Goal: Communication & Community: Share content

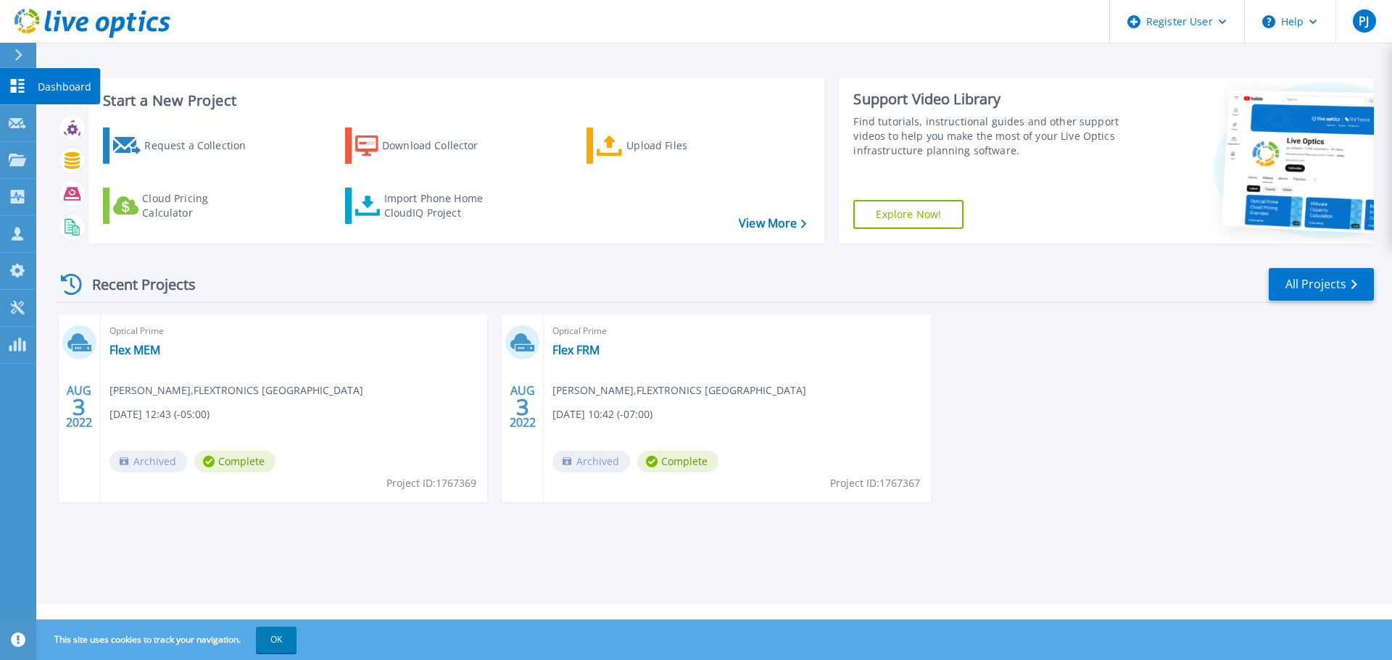
click at [49, 89] on p "Dashboard" at bounding box center [65, 87] width 54 height 38
click at [54, 159] on p "Projects" at bounding box center [57, 161] width 38 height 38
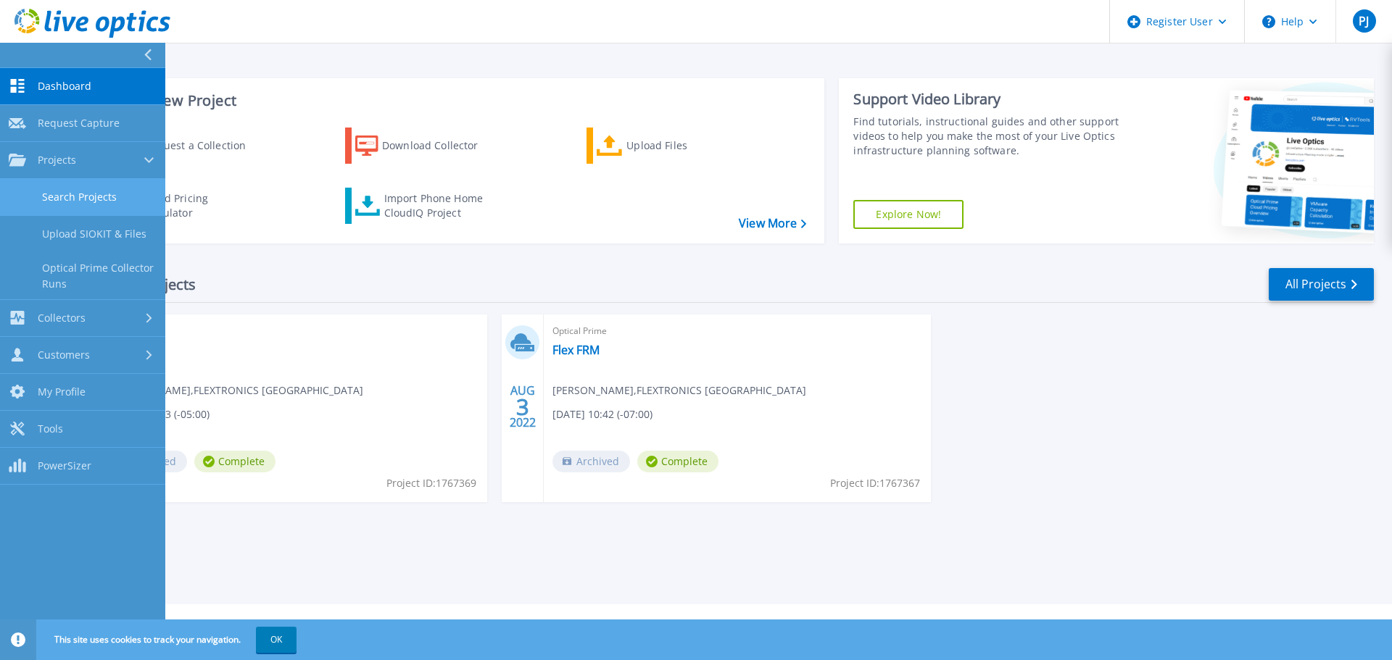
click at [39, 188] on link "Search Projects" at bounding box center [82, 197] width 165 height 37
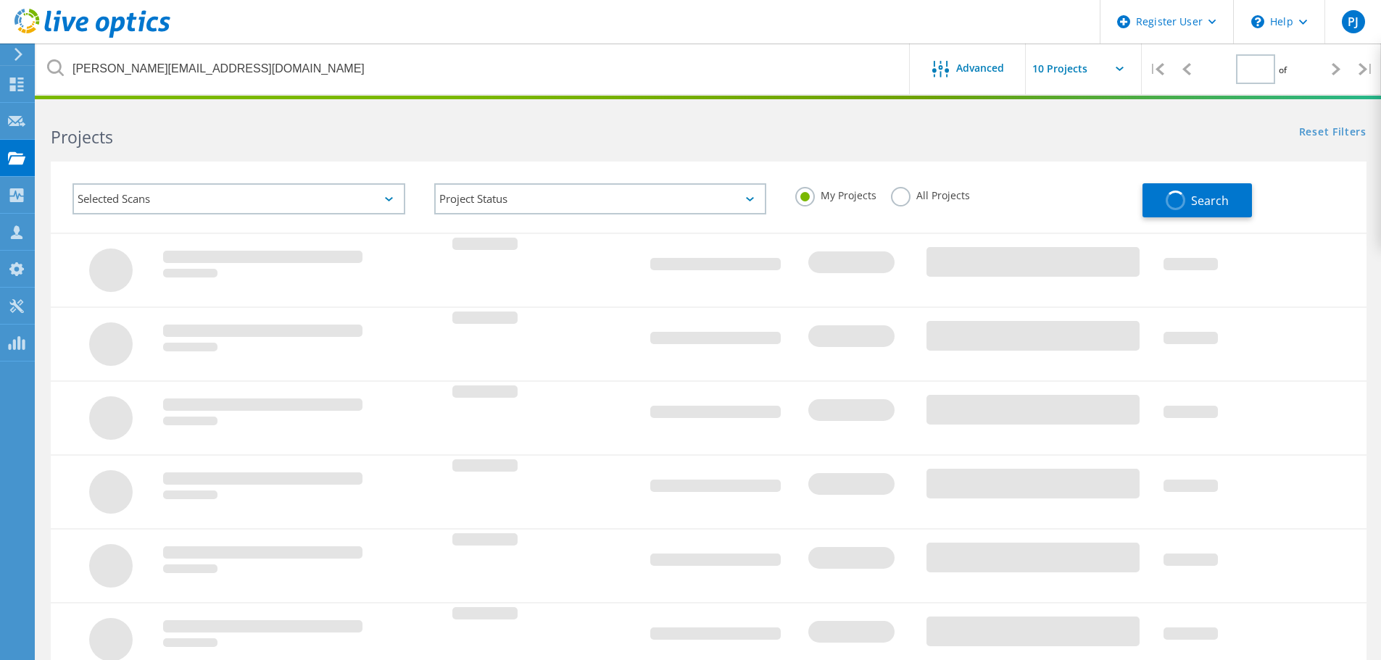
type input "1"
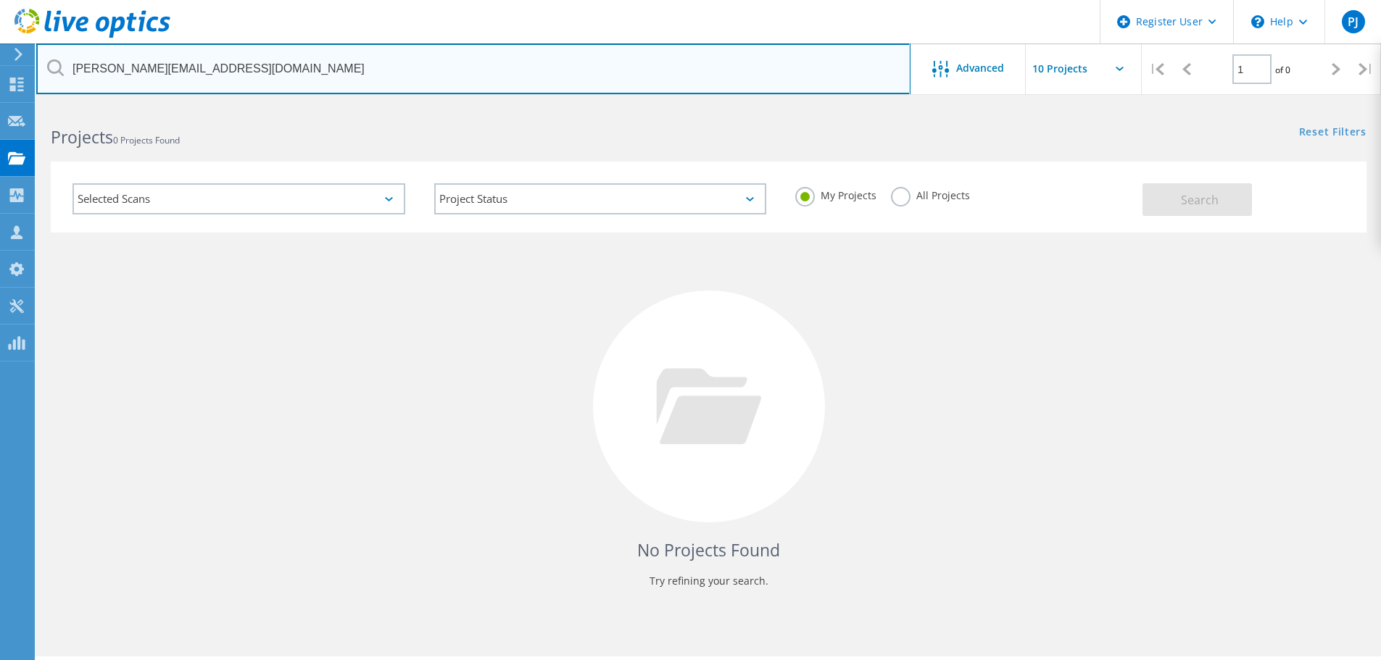
click at [318, 75] on input "[PERSON_NAME][EMAIL_ADDRESS][DOMAIN_NAME]" at bounding box center [473, 68] width 874 height 51
click at [344, 82] on input "[PERSON_NAME][EMAIL_ADDRESS][DOMAIN_NAME]" at bounding box center [473, 68] width 874 height 51
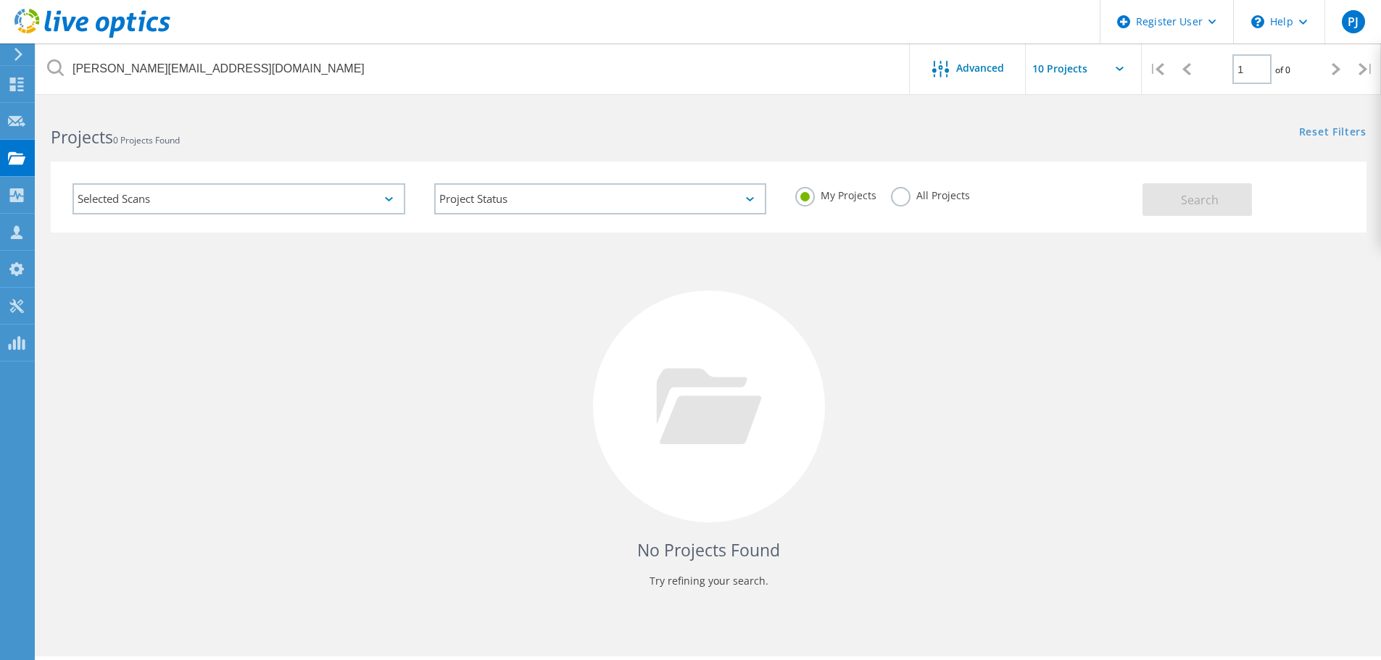
click at [56, 65] on icon at bounding box center [55, 67] width 17 height 17
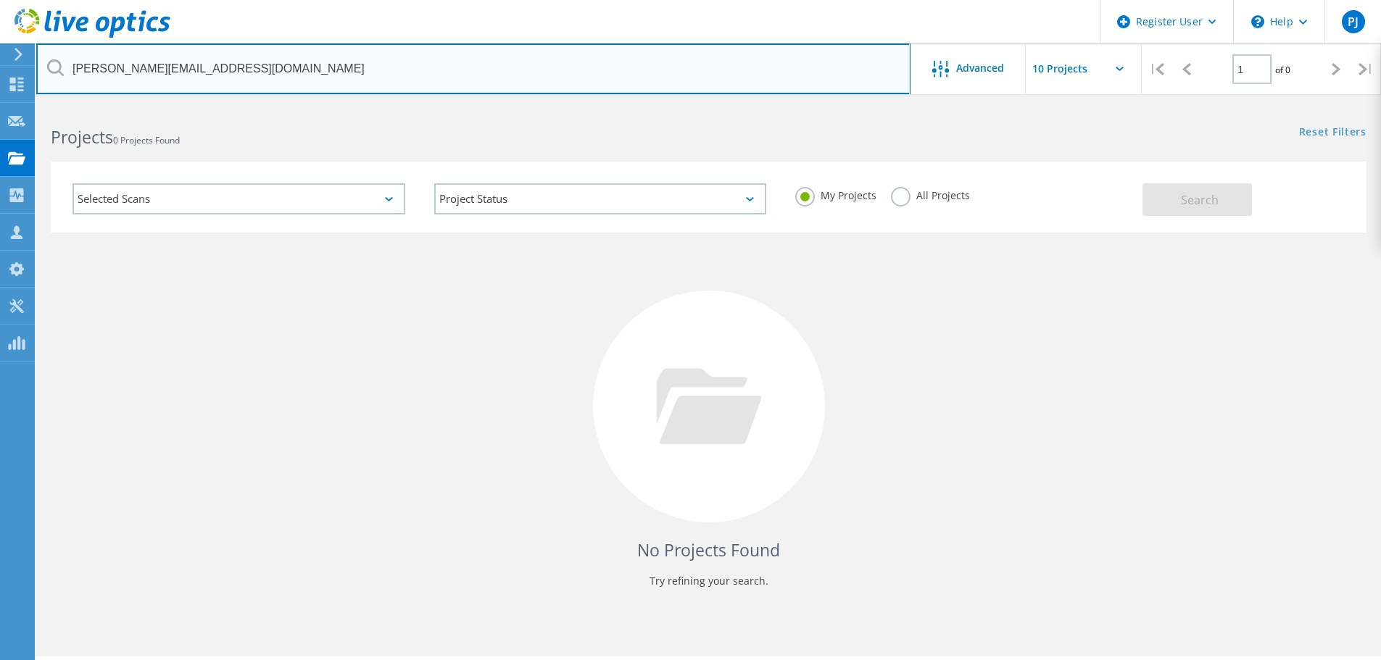
click at [373, 67] on input "[PERSON_NAME][EMAIL_ADDRESS][DOMAIN_NAME]" at bounding box center [473, 68] width 874 height 51
drag, startPoint x: 330, startPoint y: 57, endPoint x: 67, endPoint y: 76, distance: 263.8
click at [67, 76] on input "[PERSON_NAME][EMAIL_ADDRESS][DOMAIN_NAME]" at bounding box center [473, 68] width 874 height 51
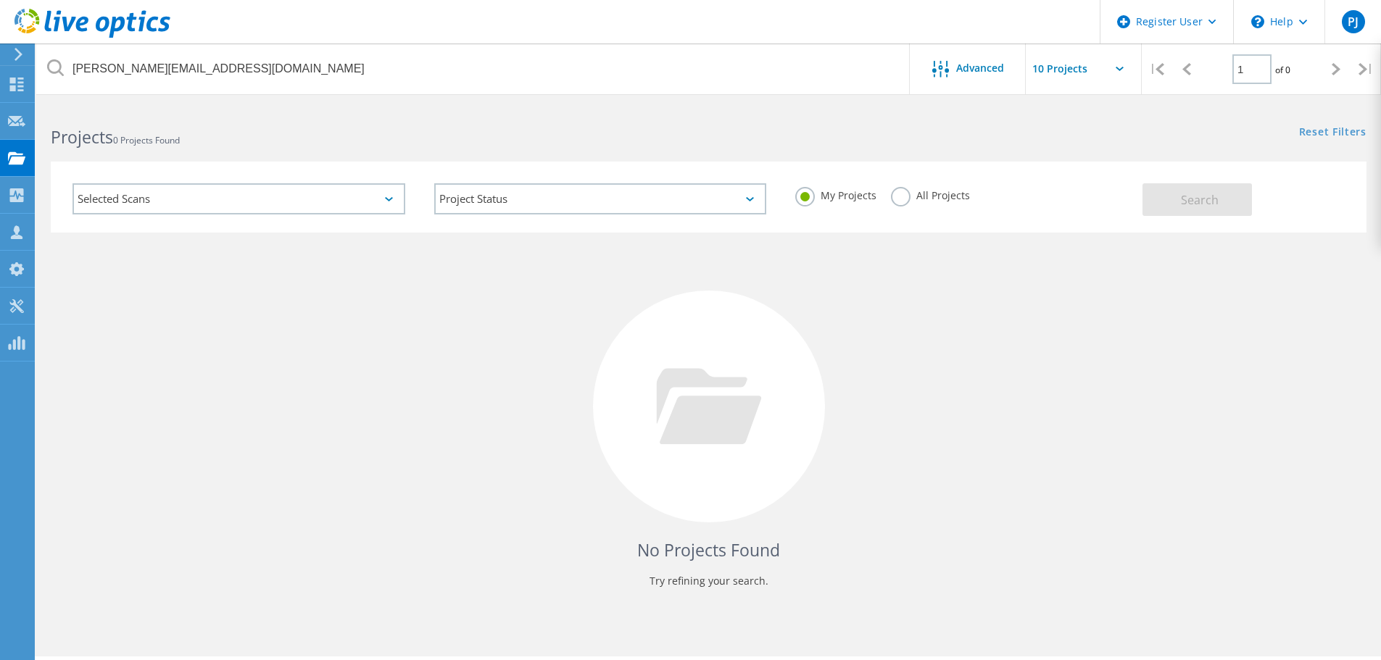
click at [898, 197] on label "All Projects" at bounding box center [930, 194] width 79 height 14
click at [0, 0] on input "All Projects" at bounding box center [0, 0] width 0 height 0
click at [1210, 212] on button "Search" at bounding box center [1197, 199] width 109 height 33
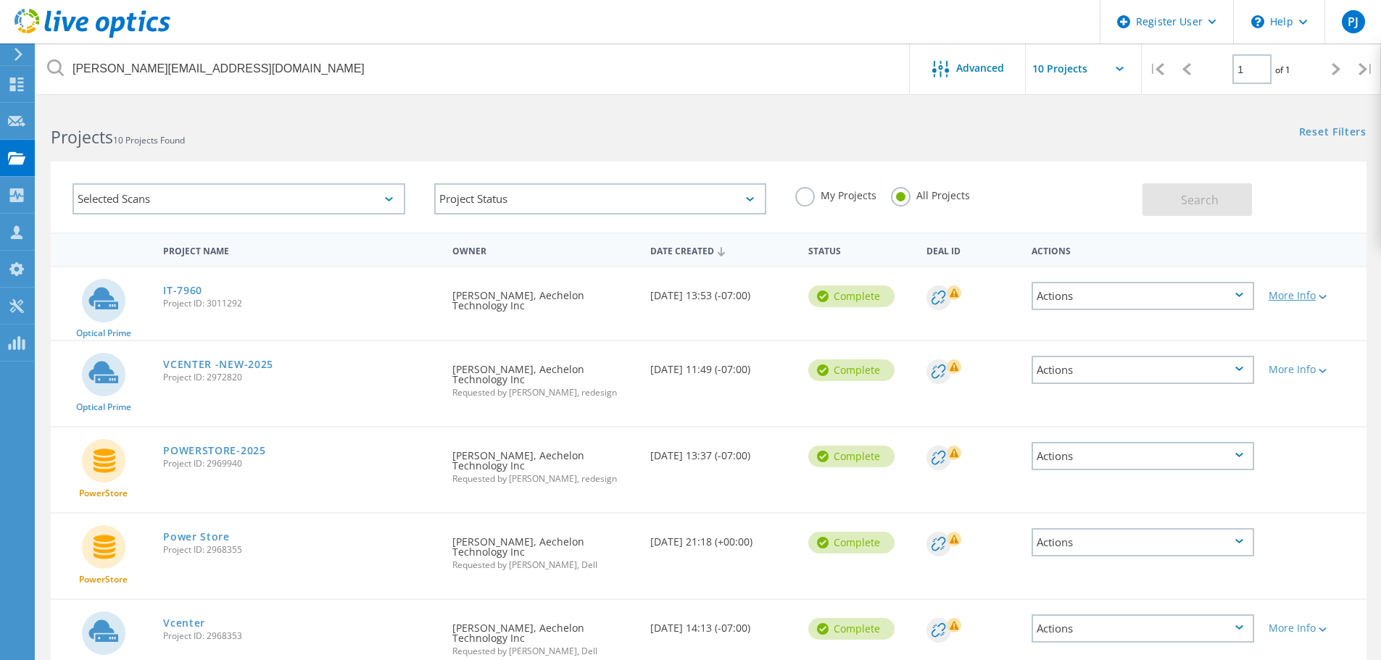
click at [1325, 293] on div at bounding box center [1321, 296] width 11 height 9
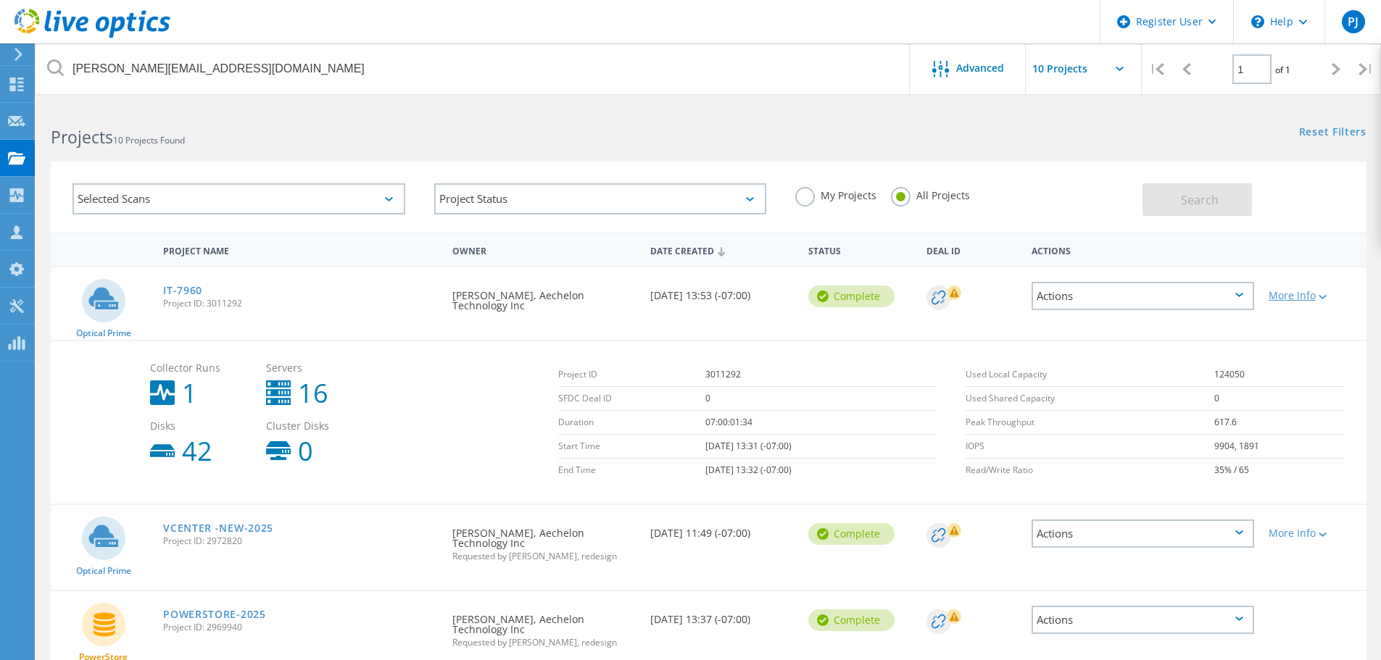
click at [1315, 296] on div "More Info" at bounding box center [1314, 296] width 91 height 10
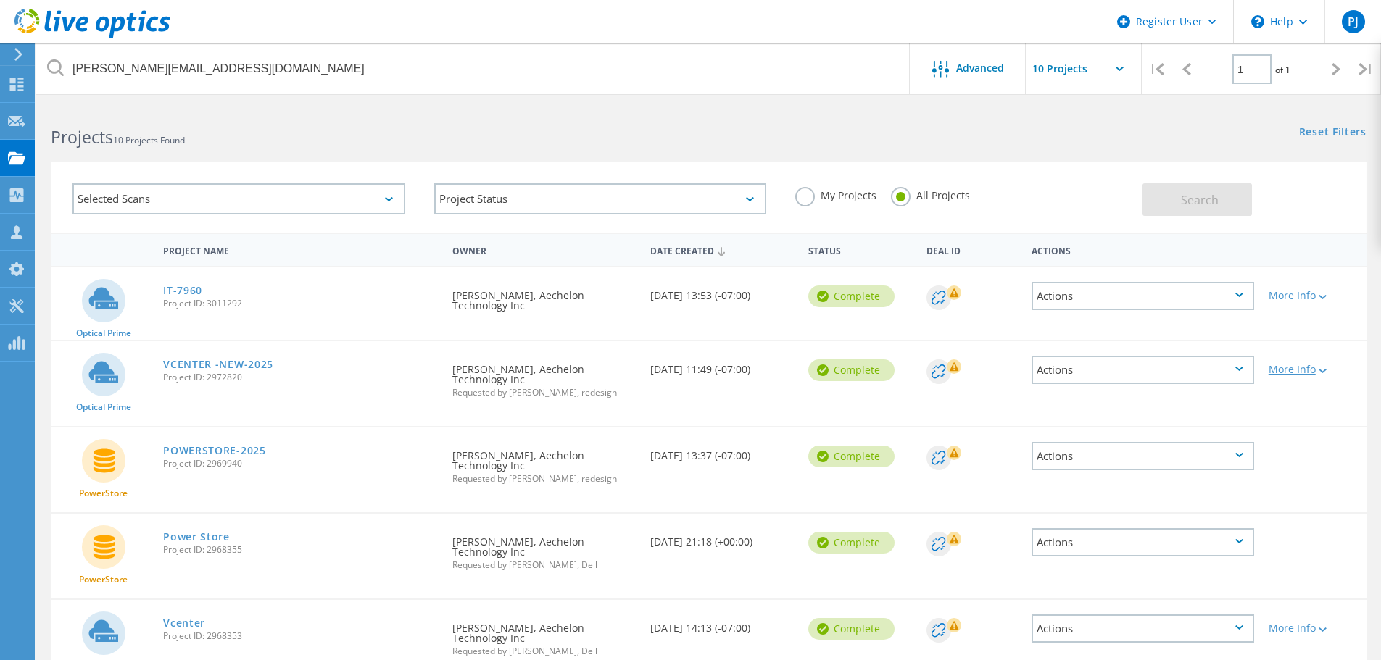
click at [1299, 367] on div "More Info" at bounding box center [1314, 370] width 91 height 10
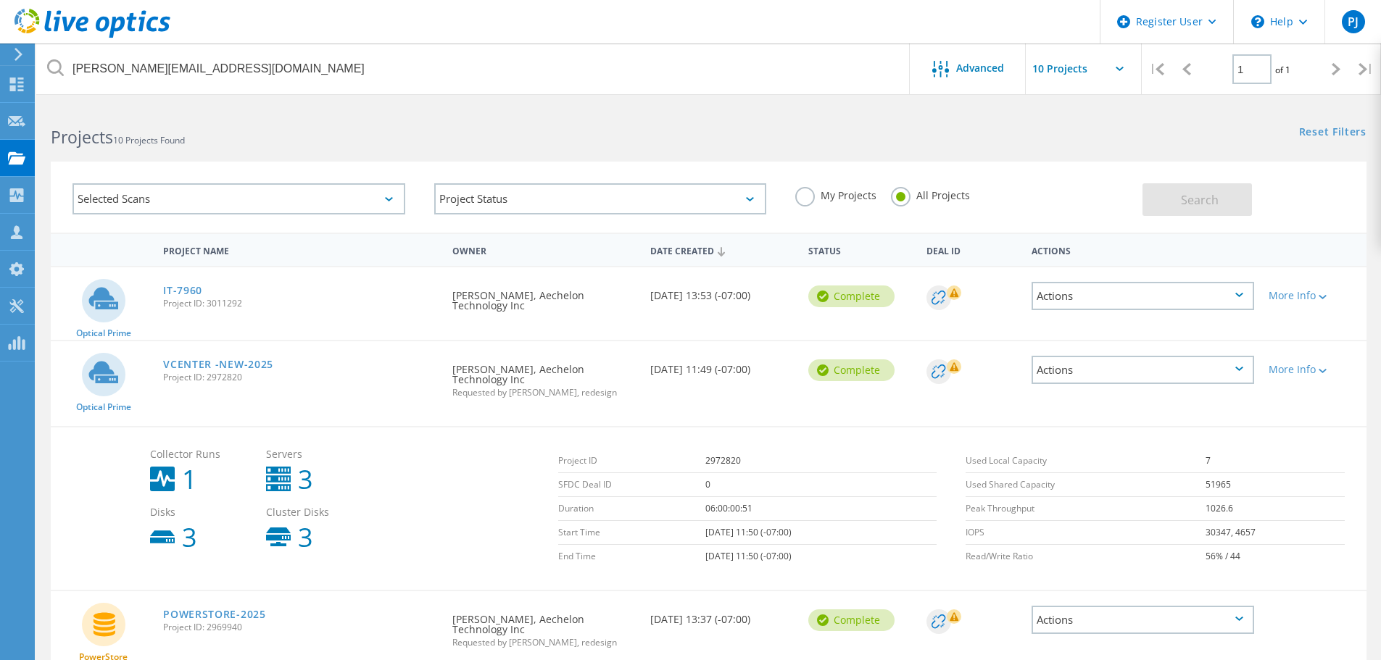
click at [1248, 297] on div "Actions" at bounding box center [1143, 296] width 223 height 28
click at [1061, 307] on div "Share" at bounding box center [1143, 308] width 220 height 22
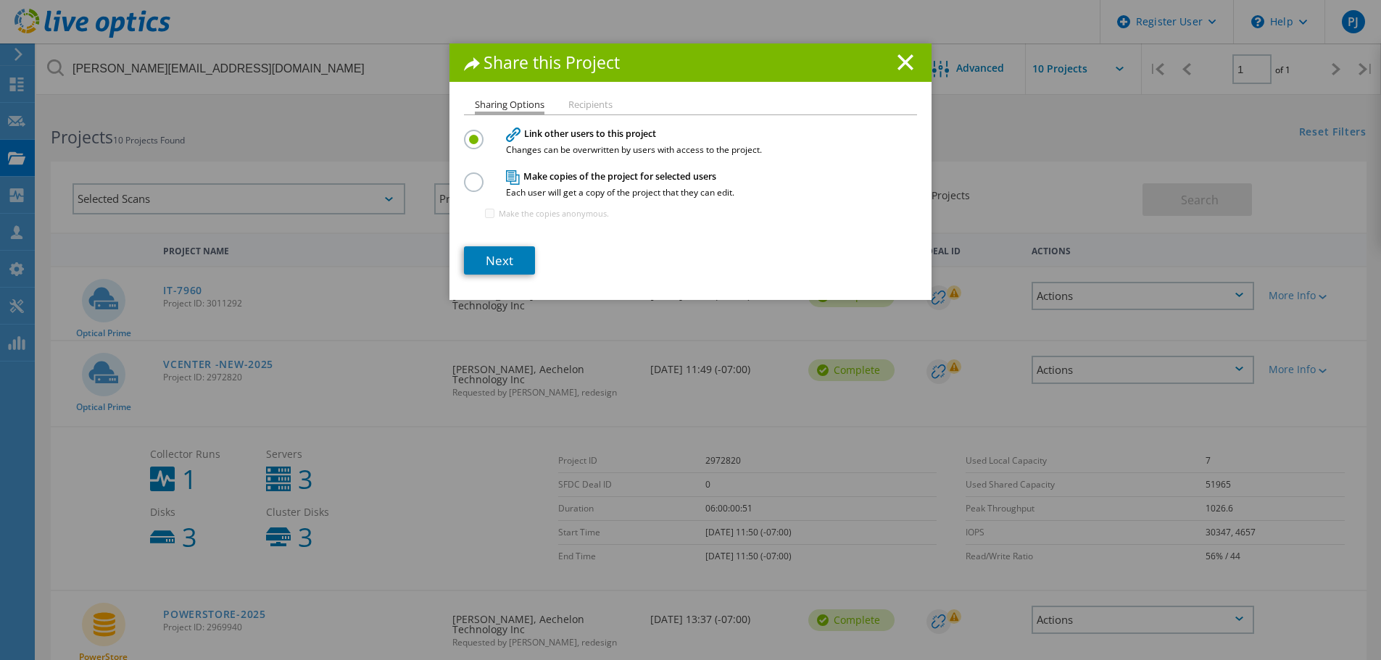
click at [572, 101] on li "Recipients" at bounding box center [590, 106] width 44 height 12
click at [489, 262] on link "Next" at bounding box center [499, 260] width 71 height 28
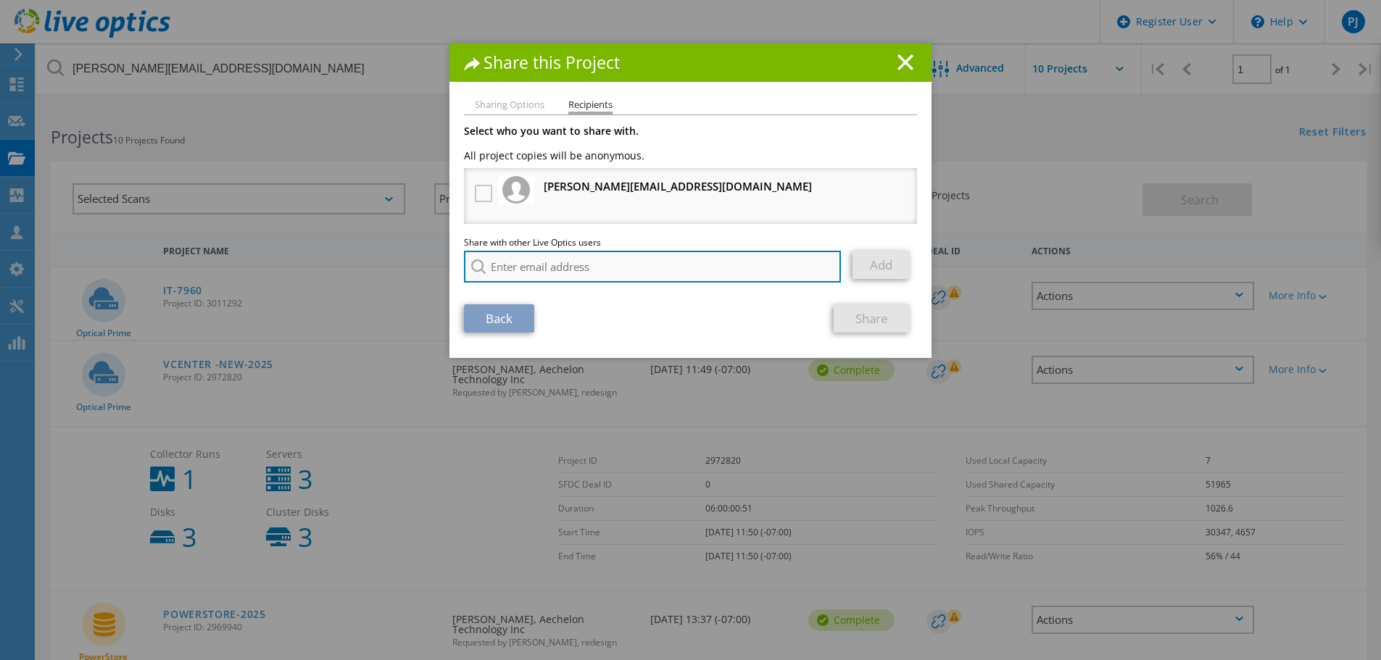
click at [534, 261] on input "search" at bounding box center [652, 267] width 377 height 32
click at [673, 266] on input "search" at bounding box center [652, 267] width 377 height 32
paste input "[EMAIL_ADDRESS][DOMAIN_NAME]"
click at [668, 271] on input "[EMAIL_ADDRESS][DOMAIN_NAME]" at bounding box center [652, 267] width 377 height 32
type input "[EMAIL_ADDRESS][DOMAIN_NAME]"
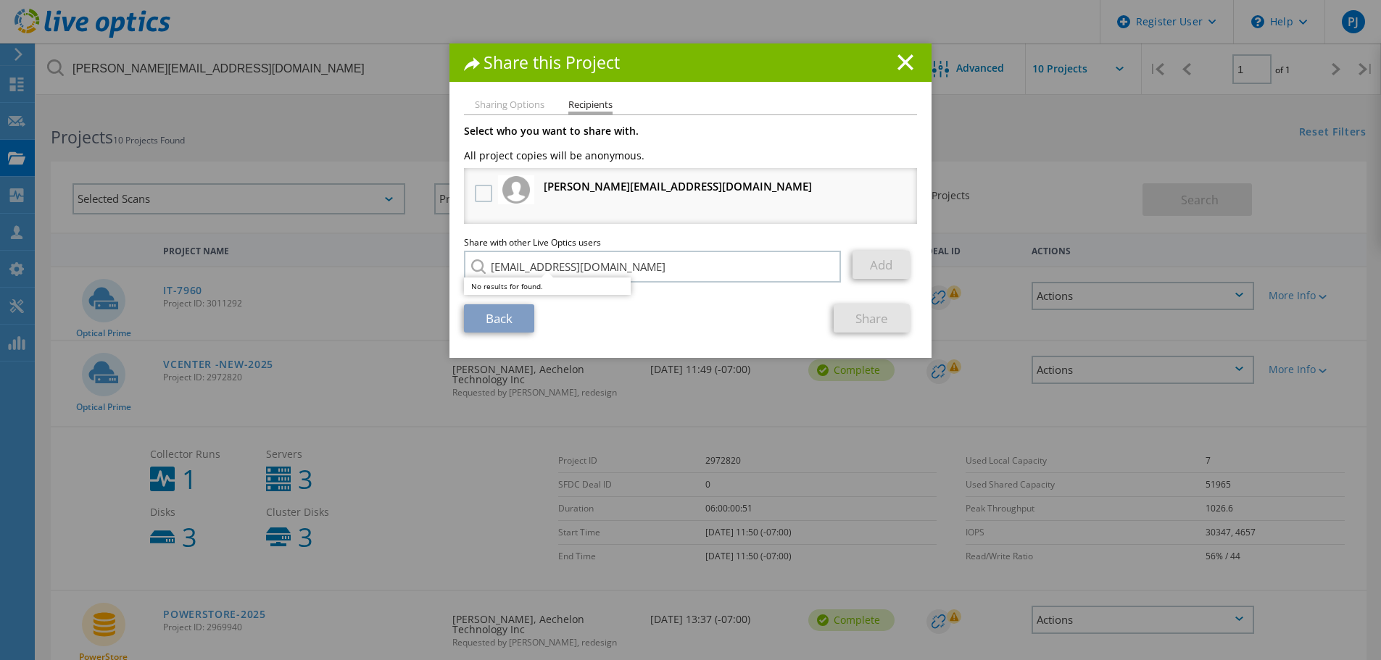
click at [576, 316] on div "Back Share" at bounding box center [690, 318] width 453 height 28
click at [747, 554] on div "Share this Project Sharing Options Recipients Link other users to this project …" at bounding box center [690, 351] width 1381 height 617
